Goal: Task Accomplishment & Management: Use online tool/utility

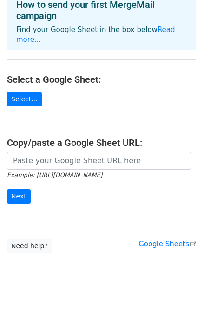
scroll to position [55, 0]
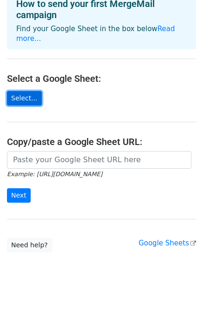
click at [32, 91] on link "Select..." at bounding box center [24, 98] width 35 height 14
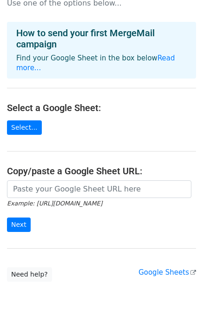
scroll to position [0, 0]
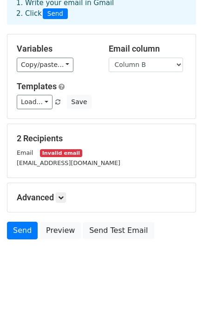
scroll to position [54, 0]
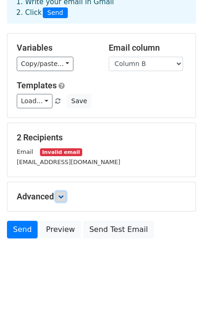
click at [62, 196] on icon at bounding box center [61, 197] width 6 height 6
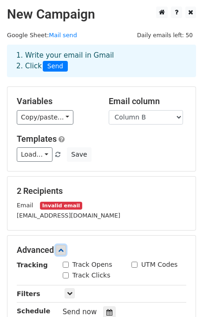
scroll to position [0, 0]
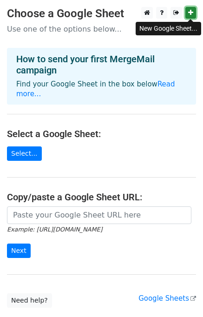
click at [188, 11] on link at bounding box center [191, 13] width 11 height 12
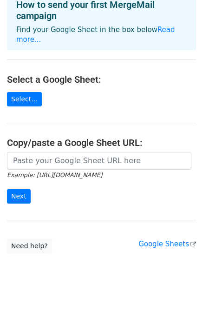
scroll to position [55, 0]
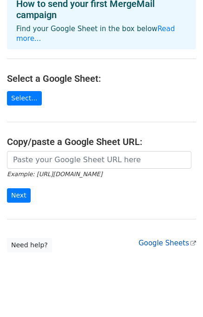
click at [176, 239] on link "Google Sheets" at bounding box center [168, 243] width 58 height 8
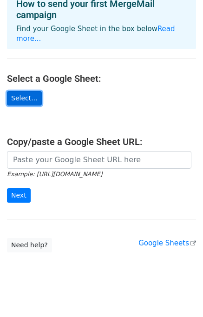
click at [24, 94] on link "Select..." at bounding box center [24, 98] width 35 height 14
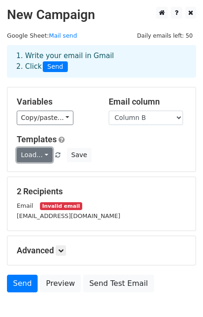
click at [40, 156] on link "Load..." at bounding box center [35, 155] width 36 height 14
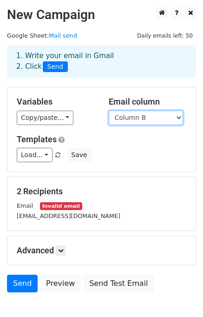
click at [174, 120] on select "Column A Column B" at bounding box center [146, 118] width 74 height 14
click at [173, 120] on select "Column A Column B" at bounding box center [146, 118] width 74 height 14
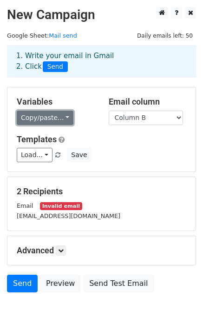
click at [50, 114] on link "Copy/paste..." at bounding box center [45, 118] width 57 height 14
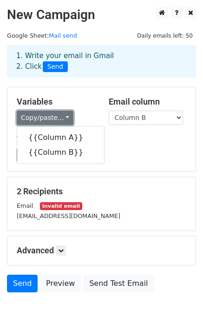
click at [53, 114] on link "Copy/paste..." at bounding box center [45, 118] width 57 height 14
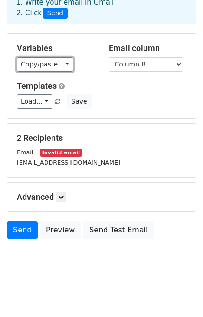
scroll to position [54, 0]
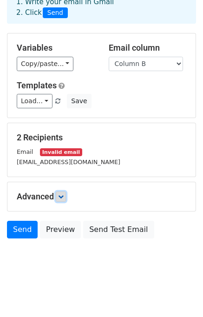
click at [64, 194] on icon at bounding box center [61, 197] width 6 height 6
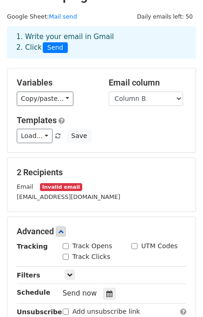
scroll to position [0, 0]
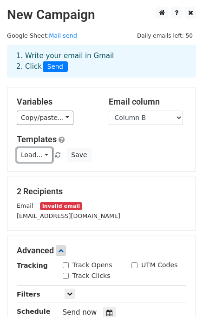
click at [46, 152] on link "Load..." at bounding box center [35, 155] width 36 height 14
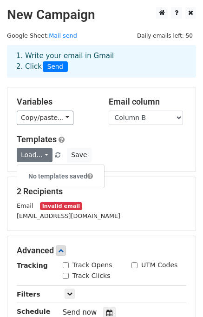
click at [107, 153] on div "Load... No templates saved Save" at bounding box center [102, 155] width 184 height 14
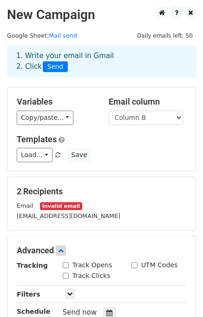
click at [58, 152] on small at bounding box center [58, 155] width 8 height 7
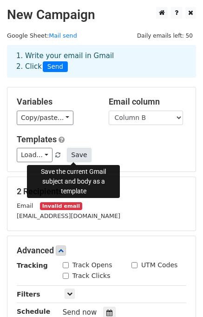
click at [84, 157] on button "Save" at bounding box center [79, 155] width 24 height 14
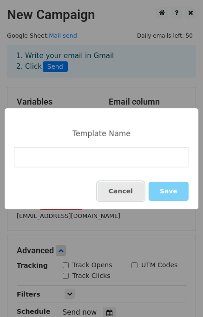
click at [134, 191] on button "Cancel" at bounding box center [121, 191] width 47 height 19
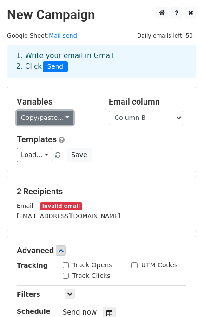
click at [59, 118] on link "Copy/paste..." at bounding box center [45, 118] width 57 height 14
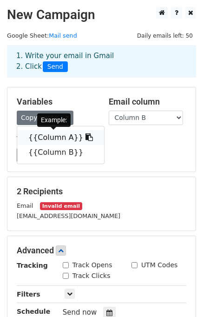
click at [53, 132] on link "{{Column A}}" at bounding box center [60, 137] width 87 height 15
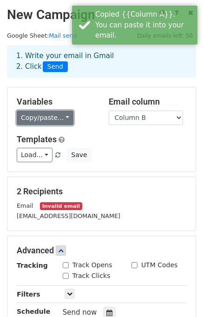
click at [53, 120] on link "Copy/paste..." at bounding box center [45, 118] width 57 height 14
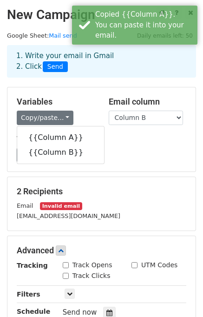
click at [104, 142] on h5 "Templates" at bounding box center [102, 139] width 170 height 10
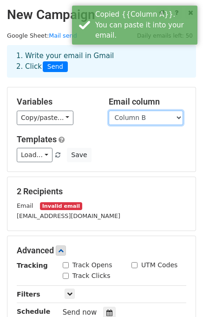
click at [169, 123] on select "Column A Column B" at bounding box center [146, 118] width 74 height 14
click at [168, 122] on select "Column A Column B" at bounding box center [146, 118] width 74 height 14
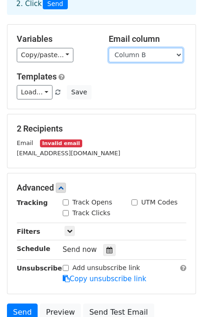
scroll to position [145, 0]
